Goal: Check status

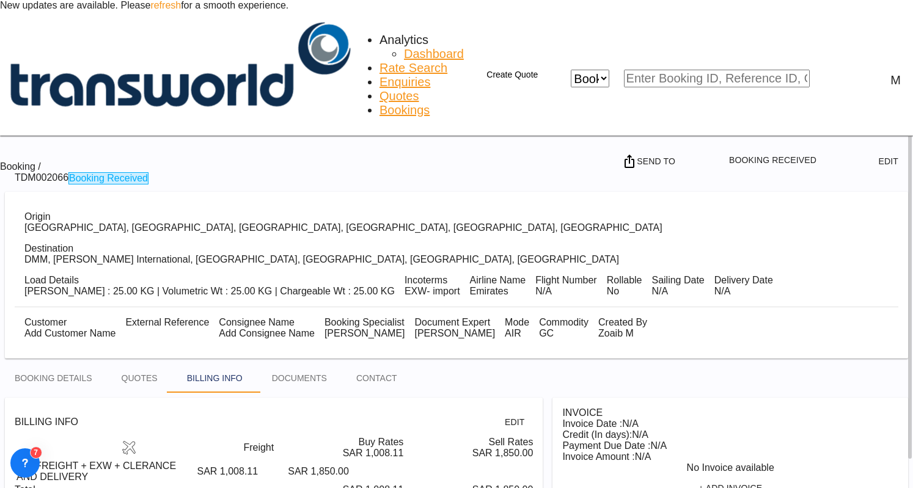
click at [379, 103] on span "Bookings" at bounding box center [404, 109] width 50 height 13
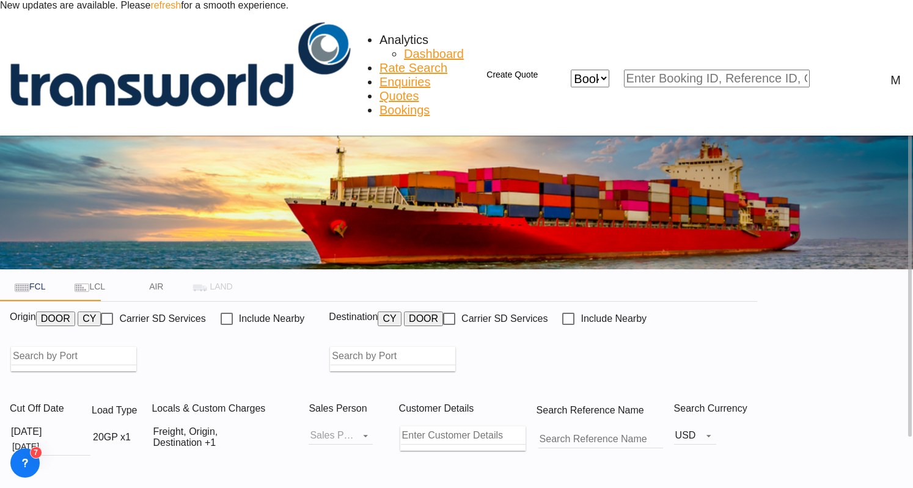
click at [379, 103] on link "Bookings" at bounding box center [404, 110] width 50 height 14
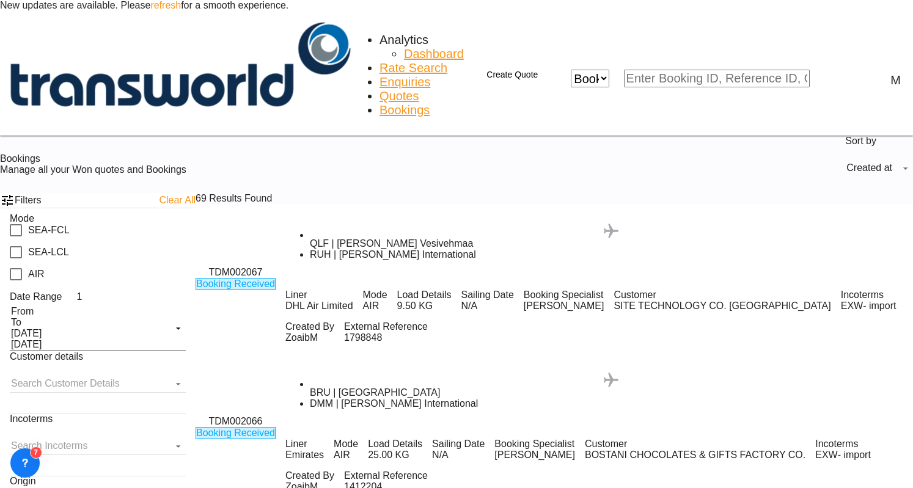
click at [322, 224] on div ".a{fill:#aaa8ad;} .a{fill:#aaa8ad;} QLF | [PERSON_NAME] Vesivehmaa RUH | [PERSO…" at bounding box center [598, 242] width 627 height 37
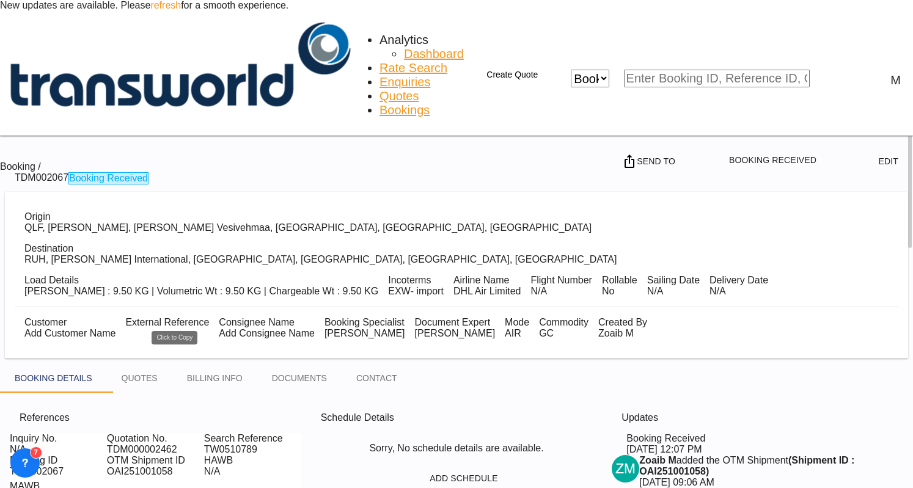
click at [181, 466] on md-icon "Click to Copy" at bounding box center [188, 473] width 15 height 15
click at [212, 364] on md-tab-item "BILLING INFO" at bounding box center [214, 378] width 85 height 29
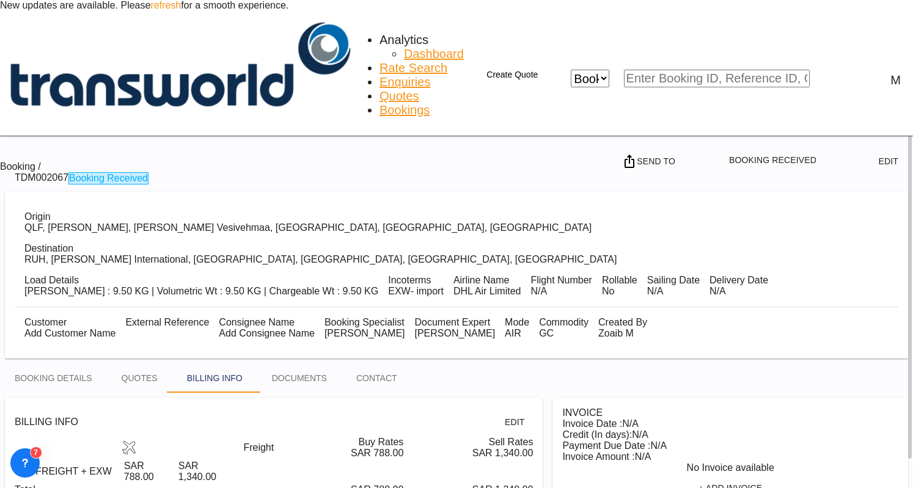
click at [379, 103] on span "Bookings" at bounding box center [404, 109] width 50 height 13
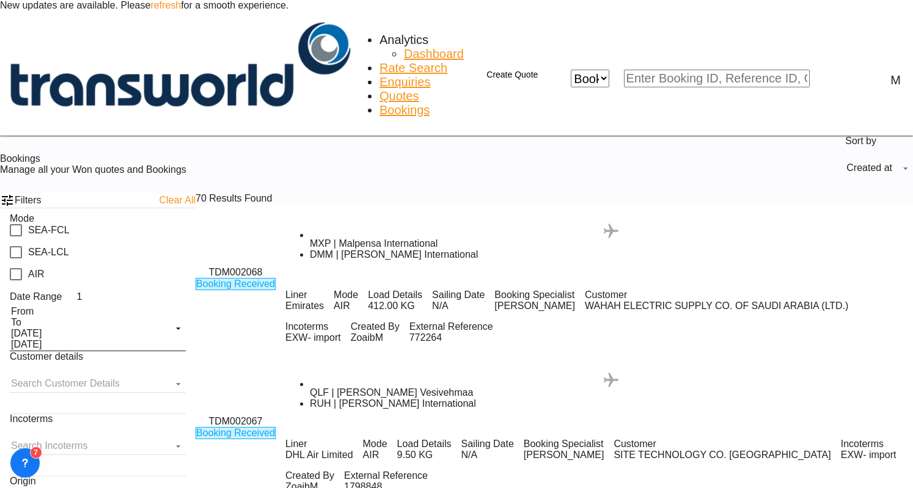
click at [310, 238] on span at bounding box center [310, 238] width 0 height 0
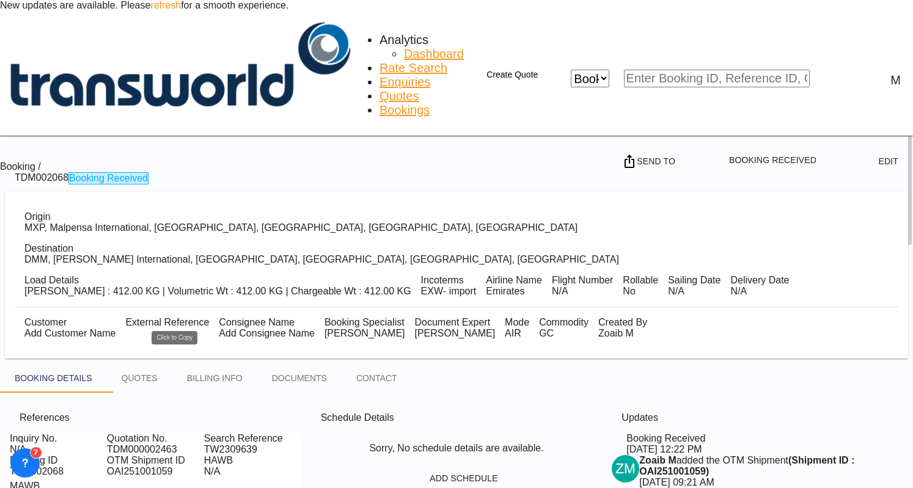
click at [181, 466] on md-icon "Click to Copy" at bounding box center [188, 473] width 15 height 15
